Goal: Obtain resource: Download file/media

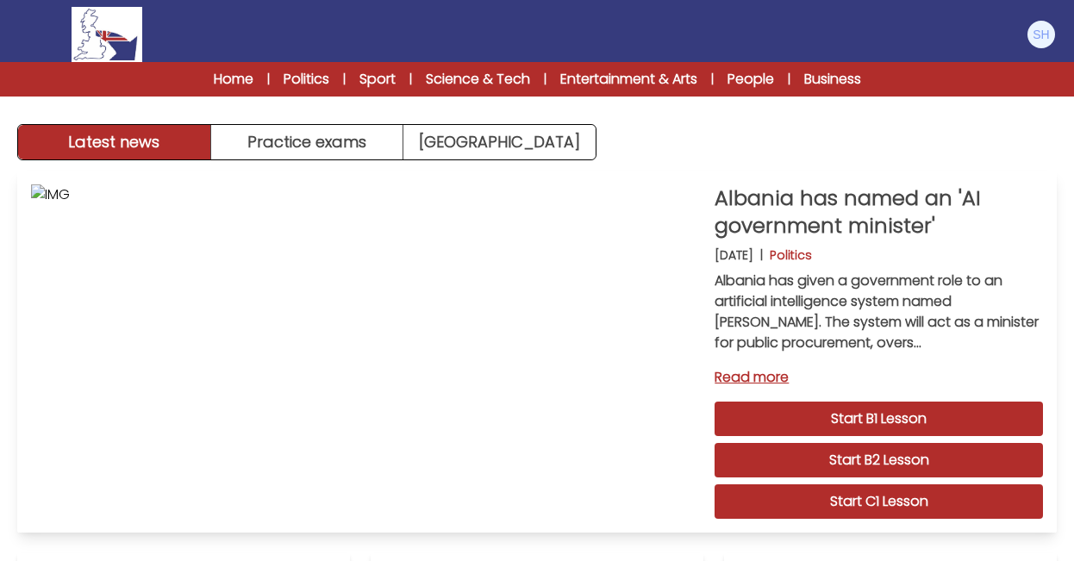
click at [885, 497] on link "Start C1 Lesson" at bounding box center [879, 501] width 328 height 34
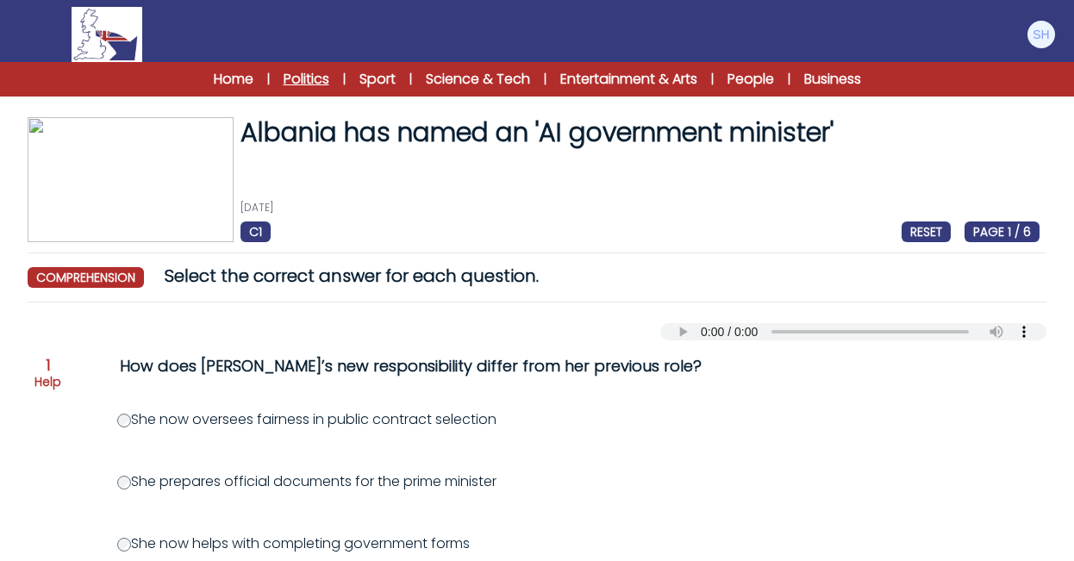
click at [309, 78] on link "Politics" at bounding box center [307, 79] width 46 height 21
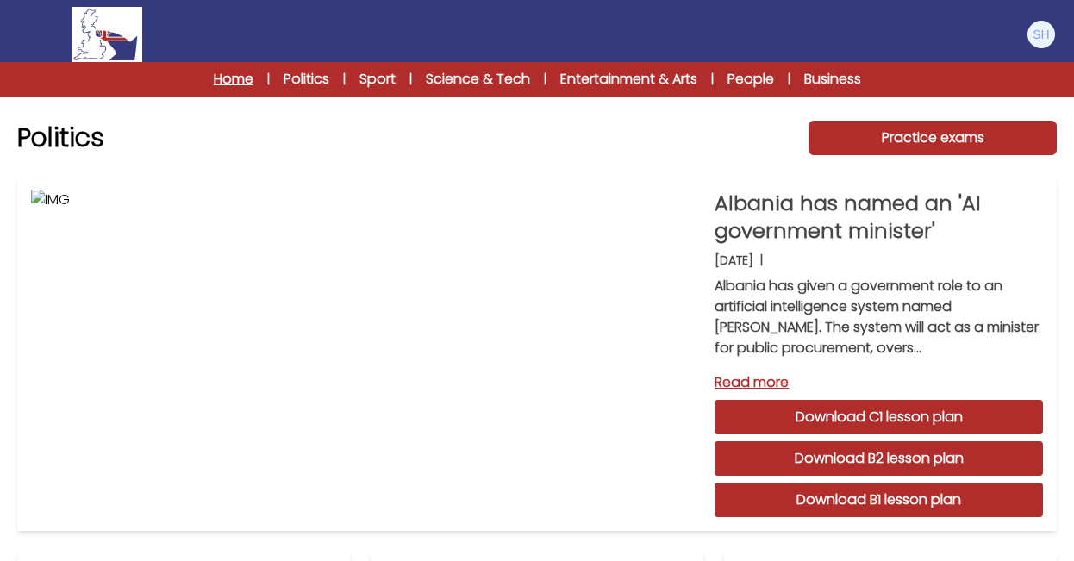
click at [233, 78] on link "Home" at bounding box center [234, 79] width 40 height 21
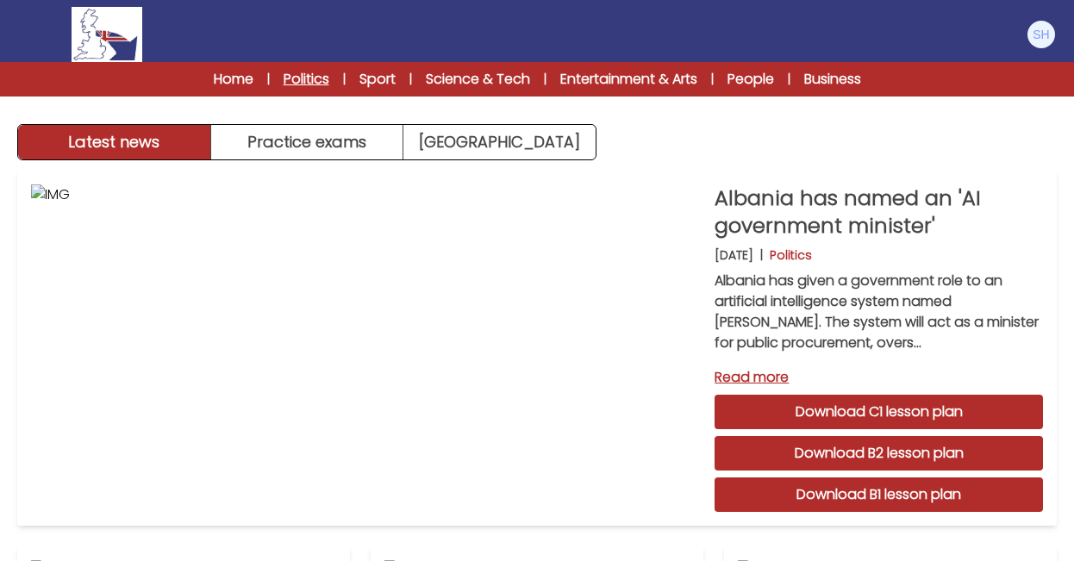
click at [298, 75] on link "Politics" at bounding box center [307, 79] width 46 height 21
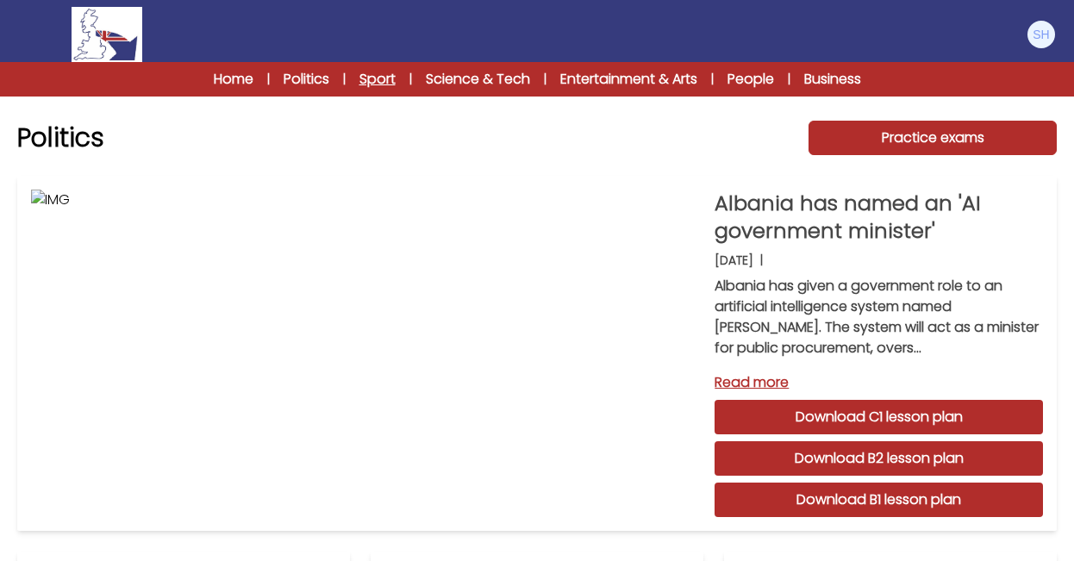
click at [373, 78] on link "Sport" at bounding box center [377, 79] width 36 height 21
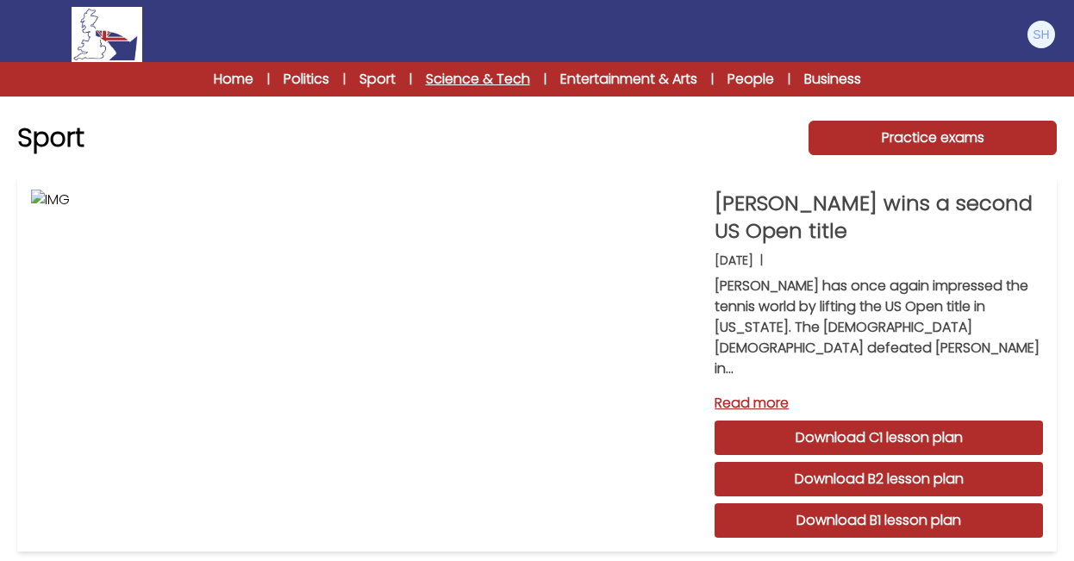
click at [464, 77] on link "Science & Tech" at bounding box center [478, 79] width 104 height 21
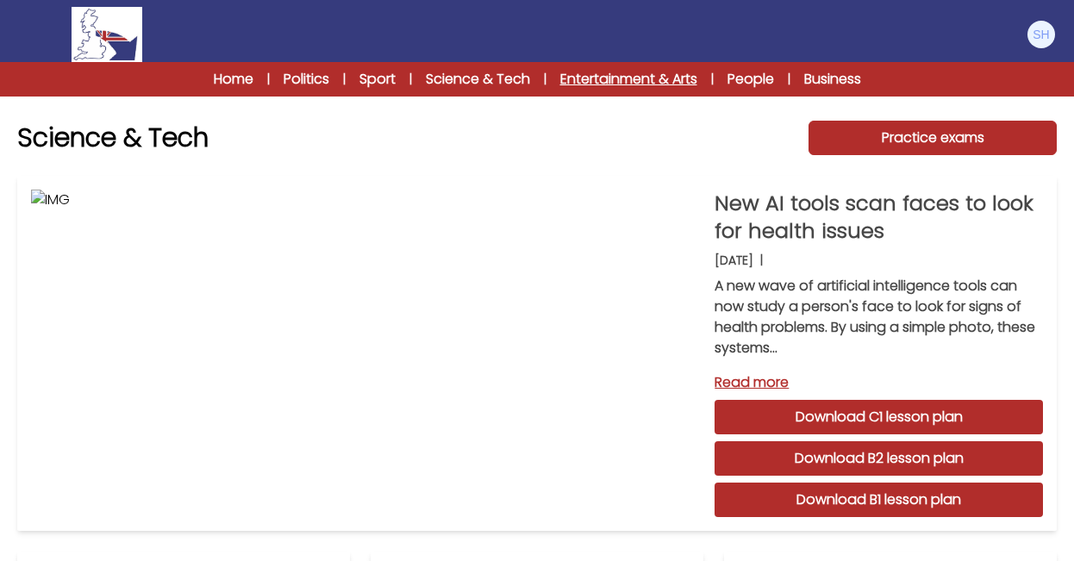
click at [603, 75] on link "Entertainment & Arts" at bounding box center [628, 79] width 137 height 21
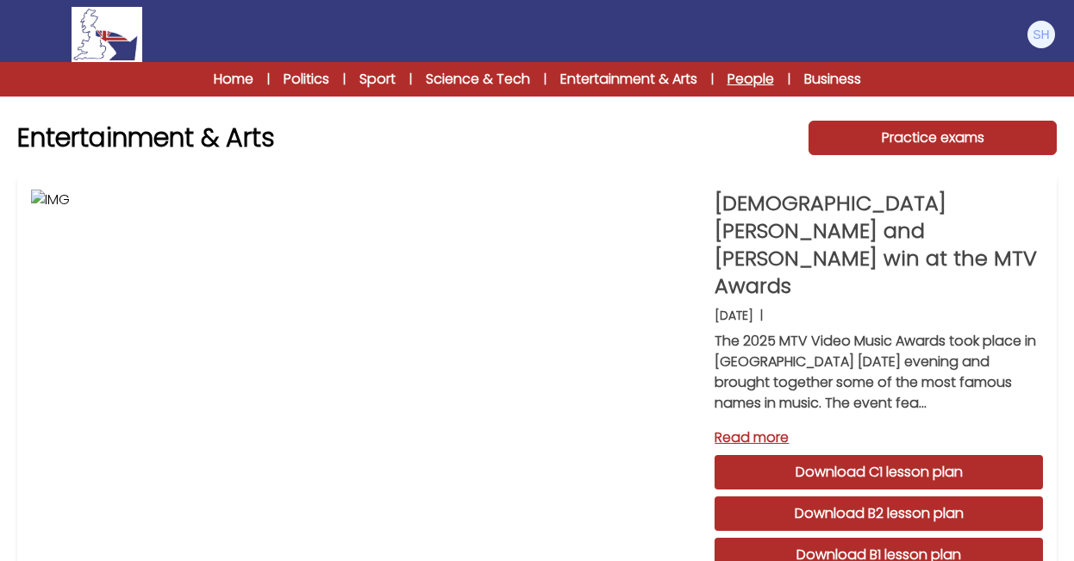
click at [747, 77] on link "People" at bounding box center [751, 79] width 47 height 21
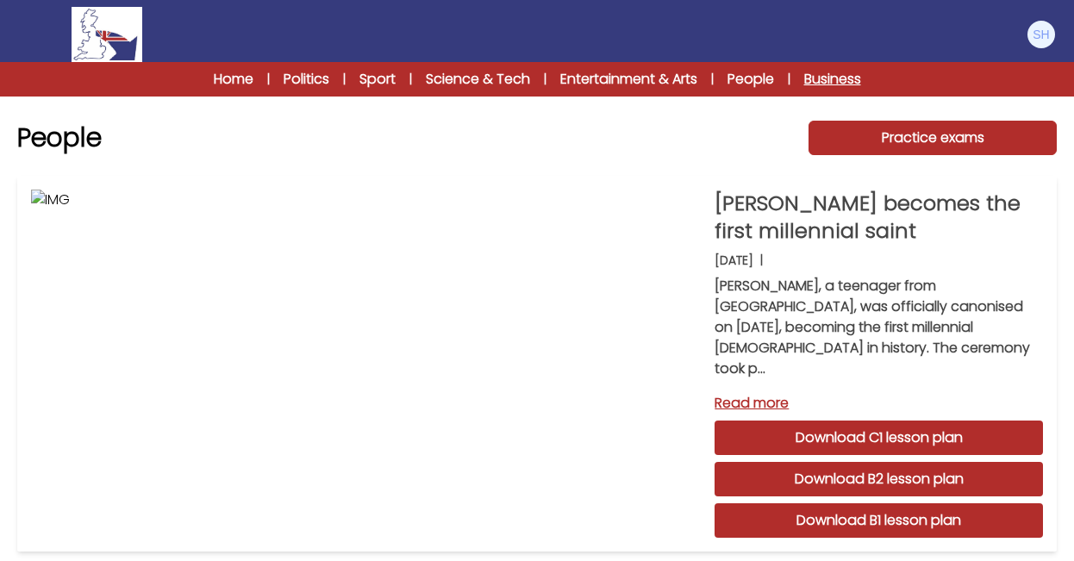
click at [832, 77] on link "Business" at bounding box center [832, 79] width 57 height 21
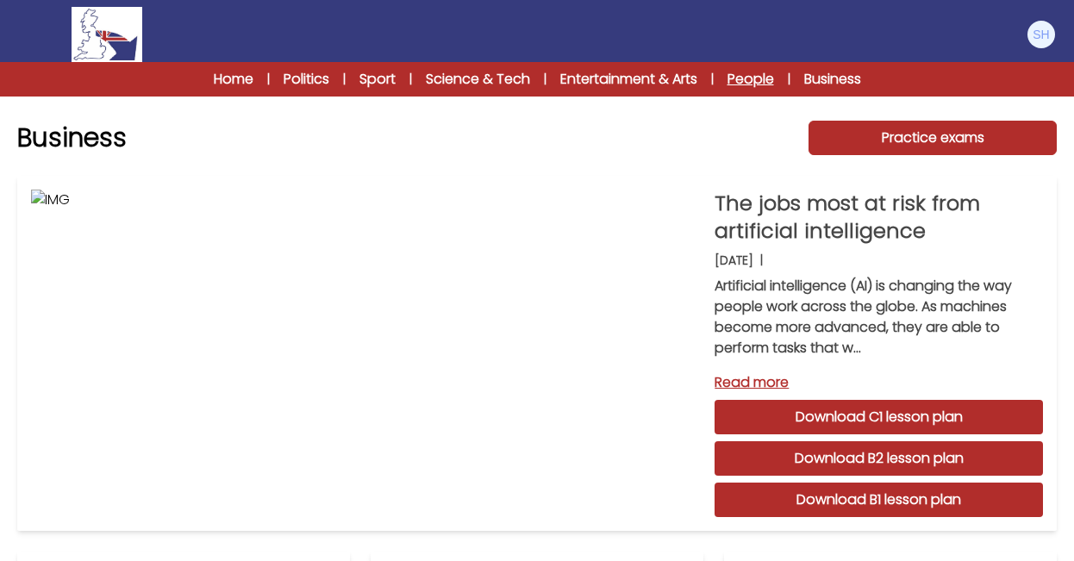
click at [758, 78] on link "People" at bounding box center [751, 79] width 47 height 21
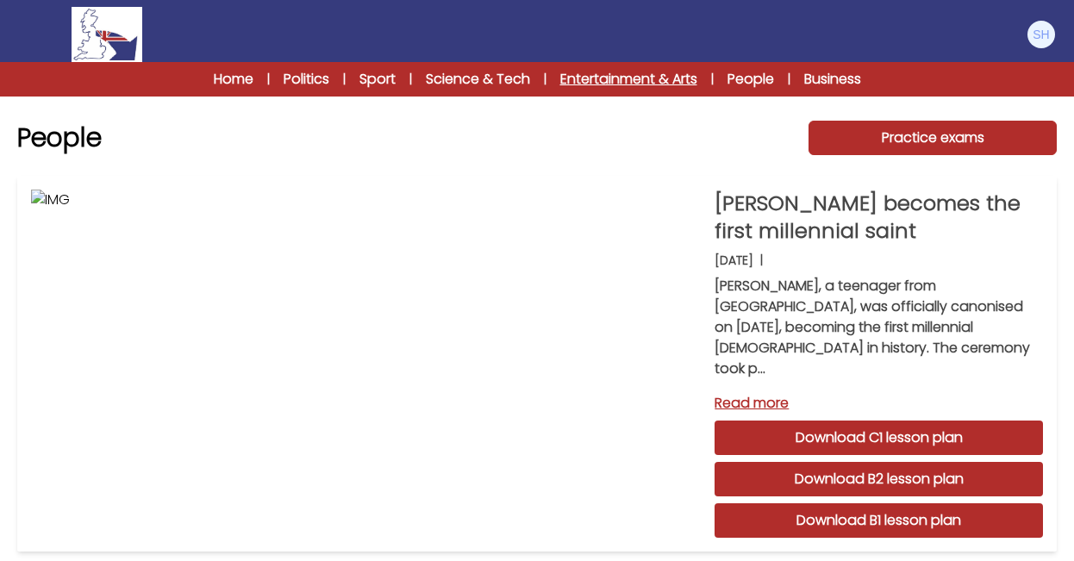
click at [632, 77] on link "Entertainment & Arts" at bounding box center [628, 79] width 137 height 21
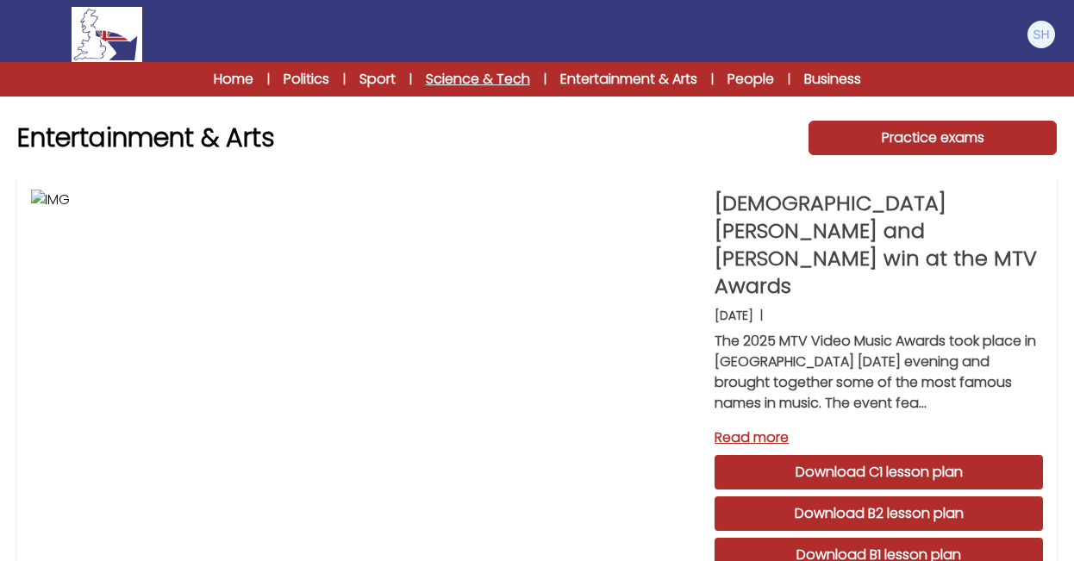
click at [496, 77] on link "Science & Tech" at bounding box center [478, 79] width 104 height 21
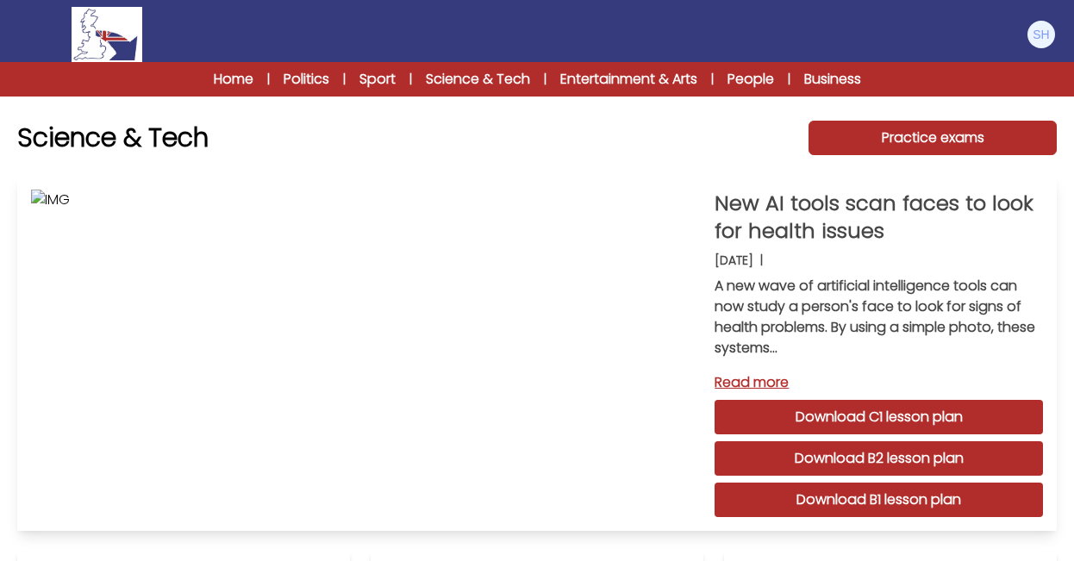
click at [884, 412] on link "Download C1 lesson plan" at bounding box center [879, 417] width 328 height 34
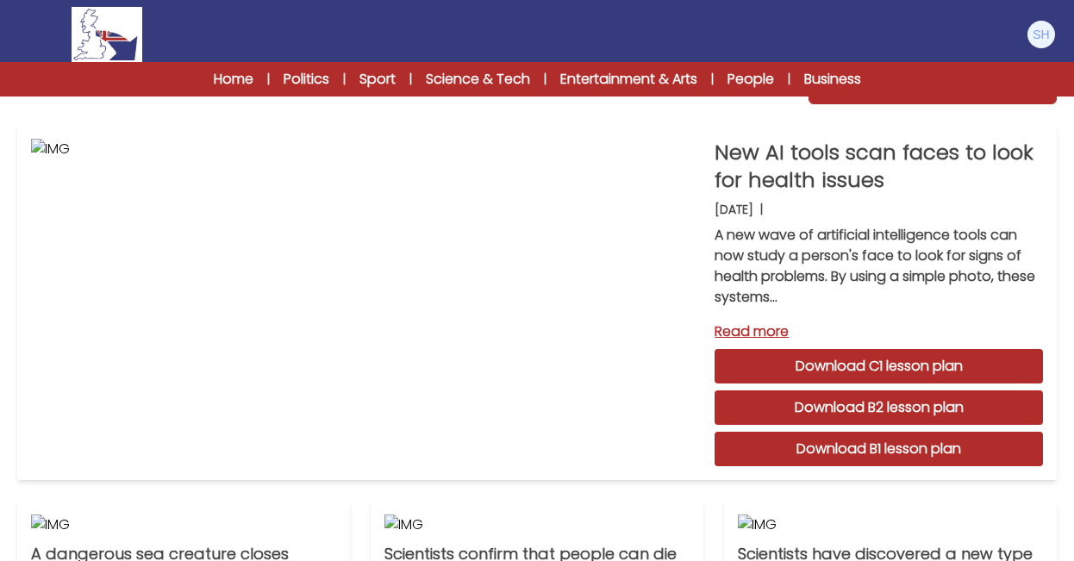
scroll to position [53, 0]
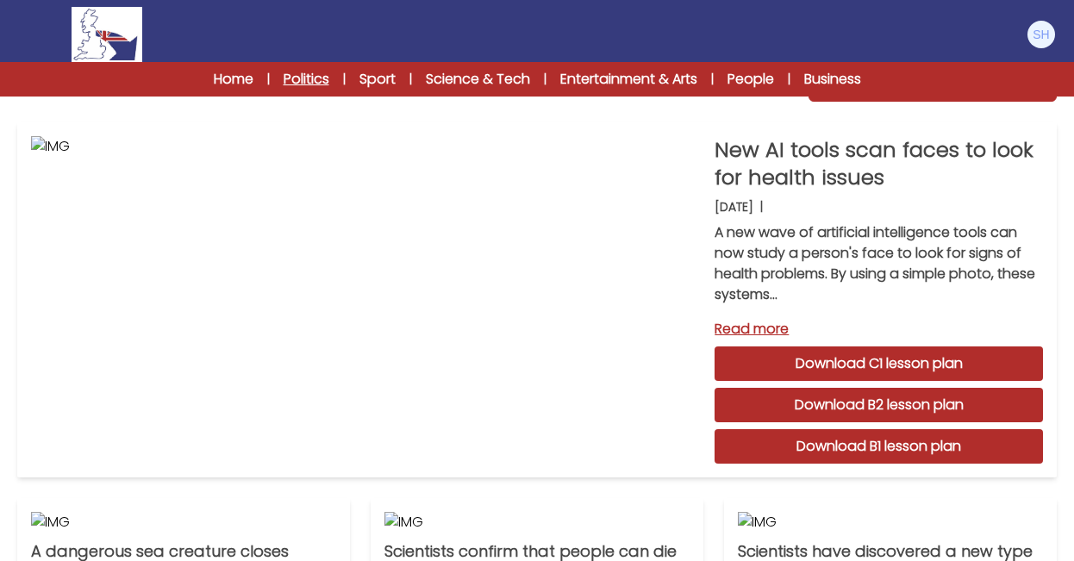
click at [300, 79] on link "Politics" at bounding box center [307, 79] width 46 height 21
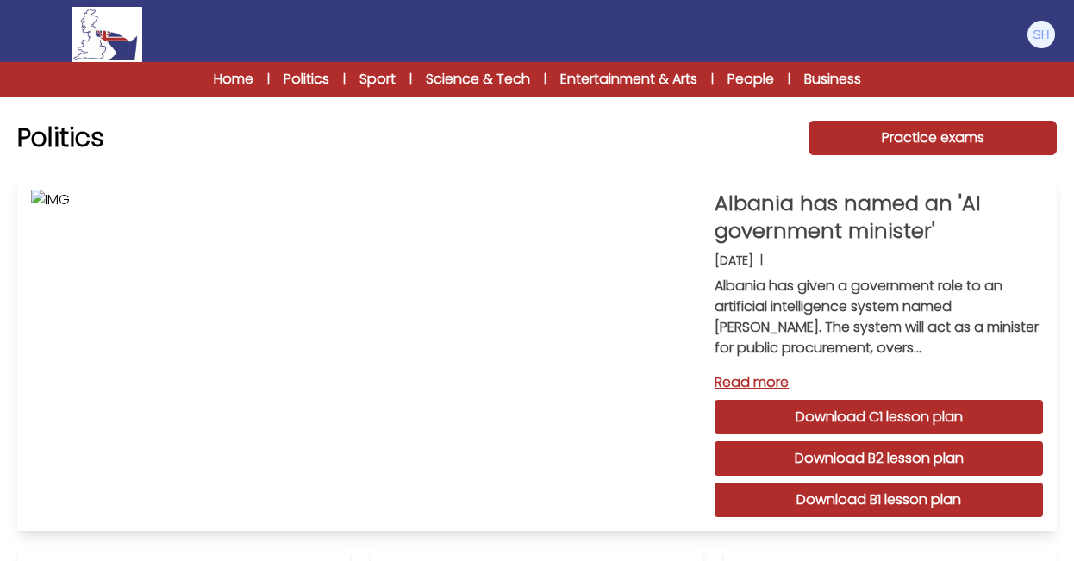
click at [868, 413] on link "Download C1 lesson plan" at bounding box center [879, 417] width 328 height 34
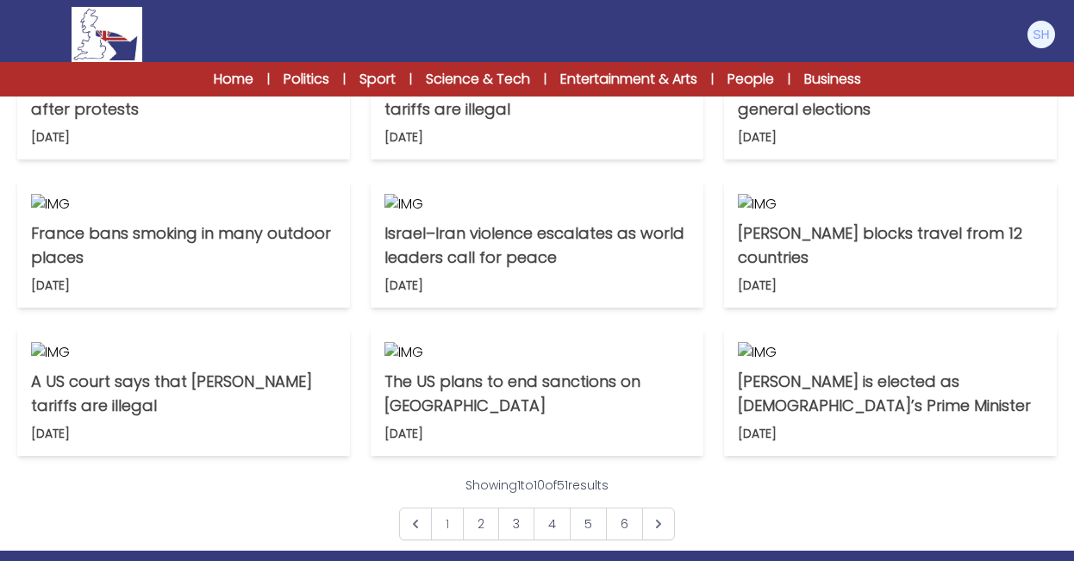
scroll to position [517, 0]
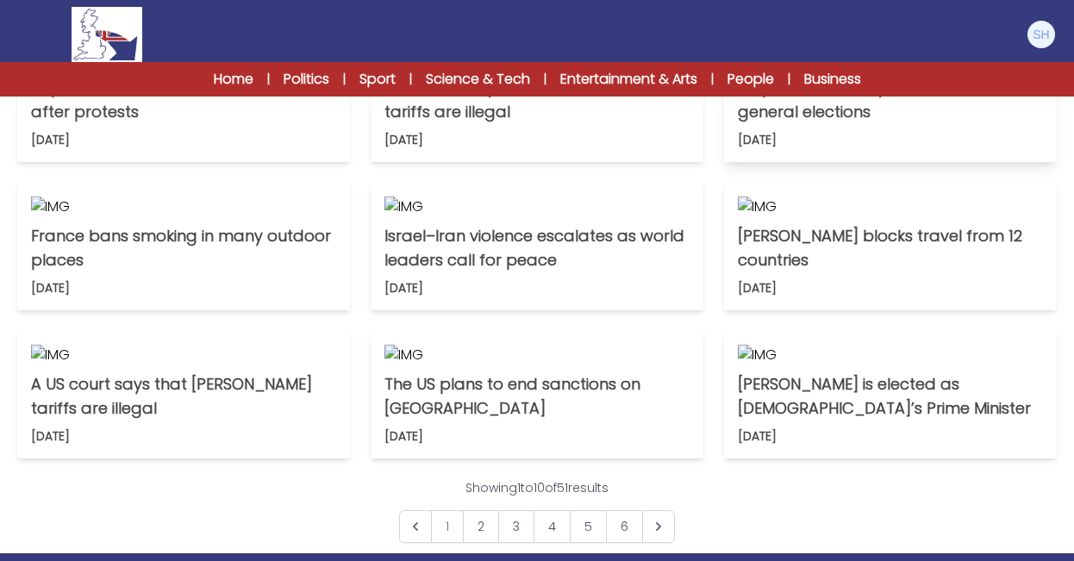
click at [880, 124] on p "UK plans to let 16-year-olds vote in general elections" at bounding box center [890, 100] width 305 height 48
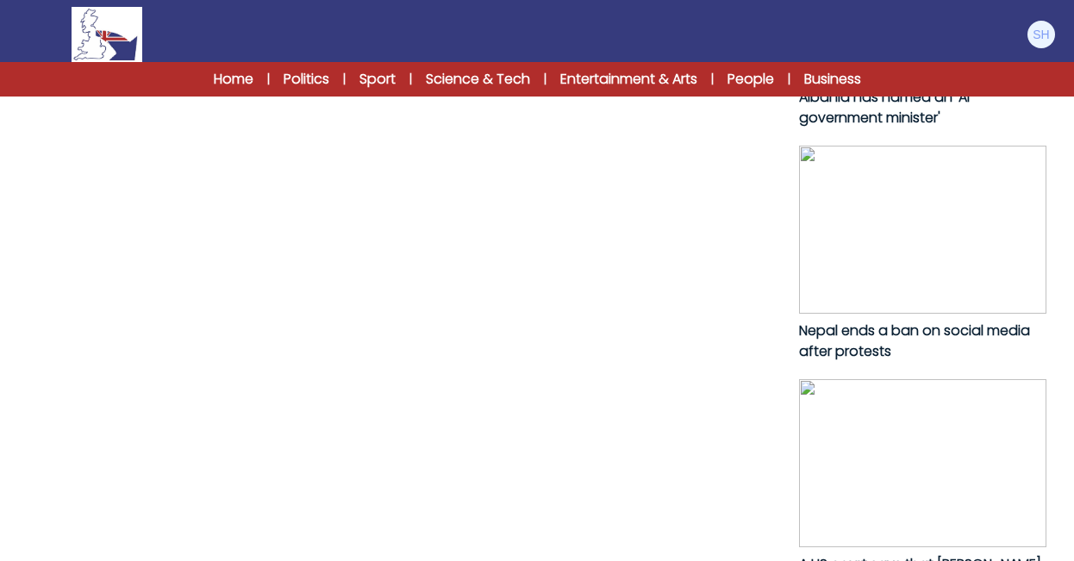
scroll to position [1000, 0]
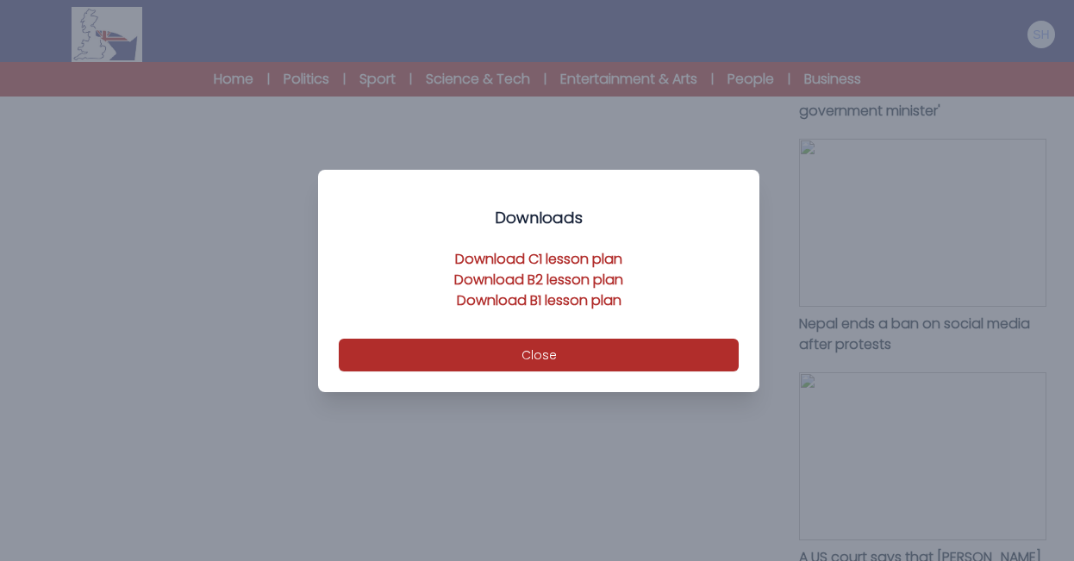
click at [497, 258] on link "Download C1 lesson plan" at bounding box center [538, 259] width 167 height 20
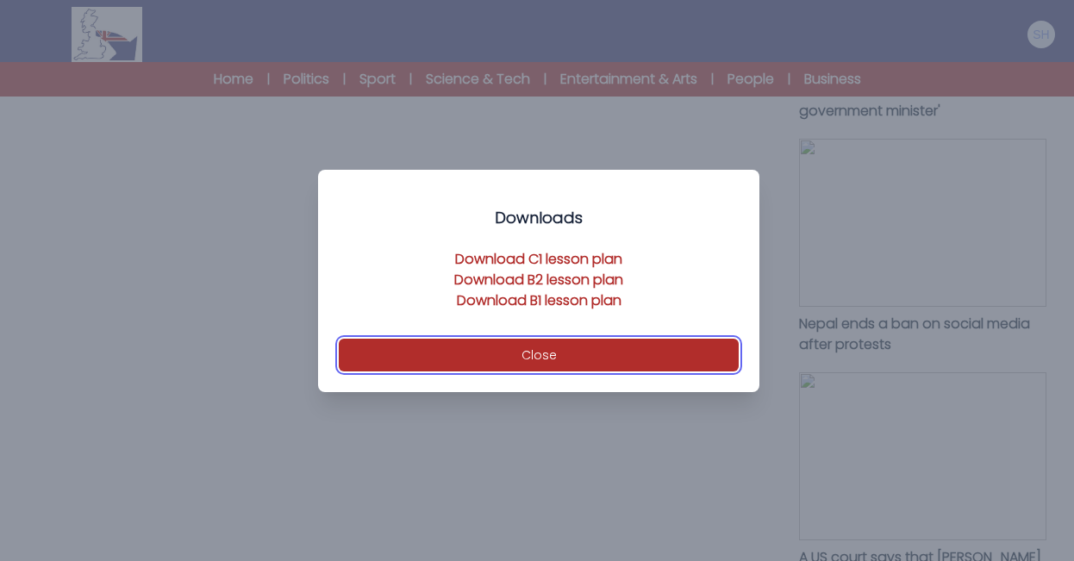
click at [538, 351] on button "Close" at bounding box center [539, 355] width 400 height 33
